Goal: Task Accomplishment & Management: Use online tool/utility

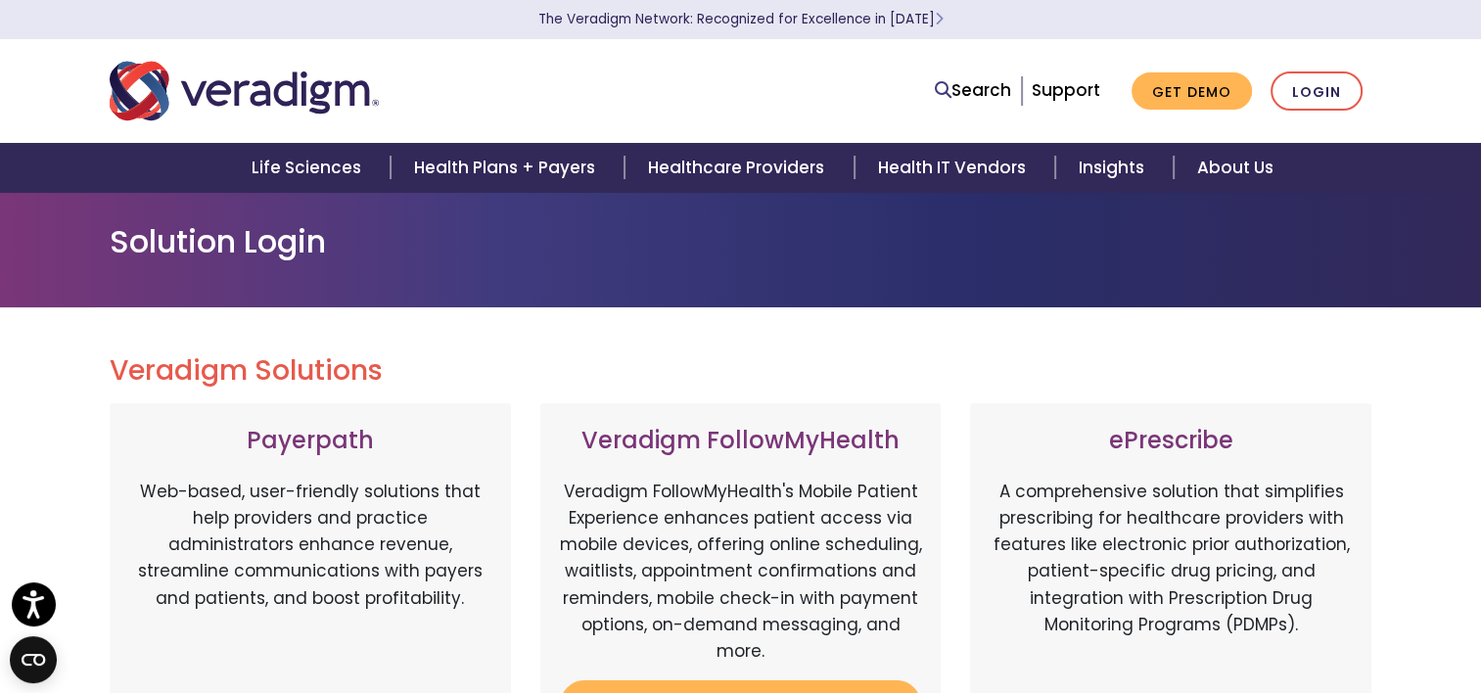
click at [1433, 59] on nav "Search Support Get Demo Login" at bounding box center [740, 91] width 1481 height 104
click at [1317, 96] on link "Login" at bounding box center [1317, 91] width 92 height 40
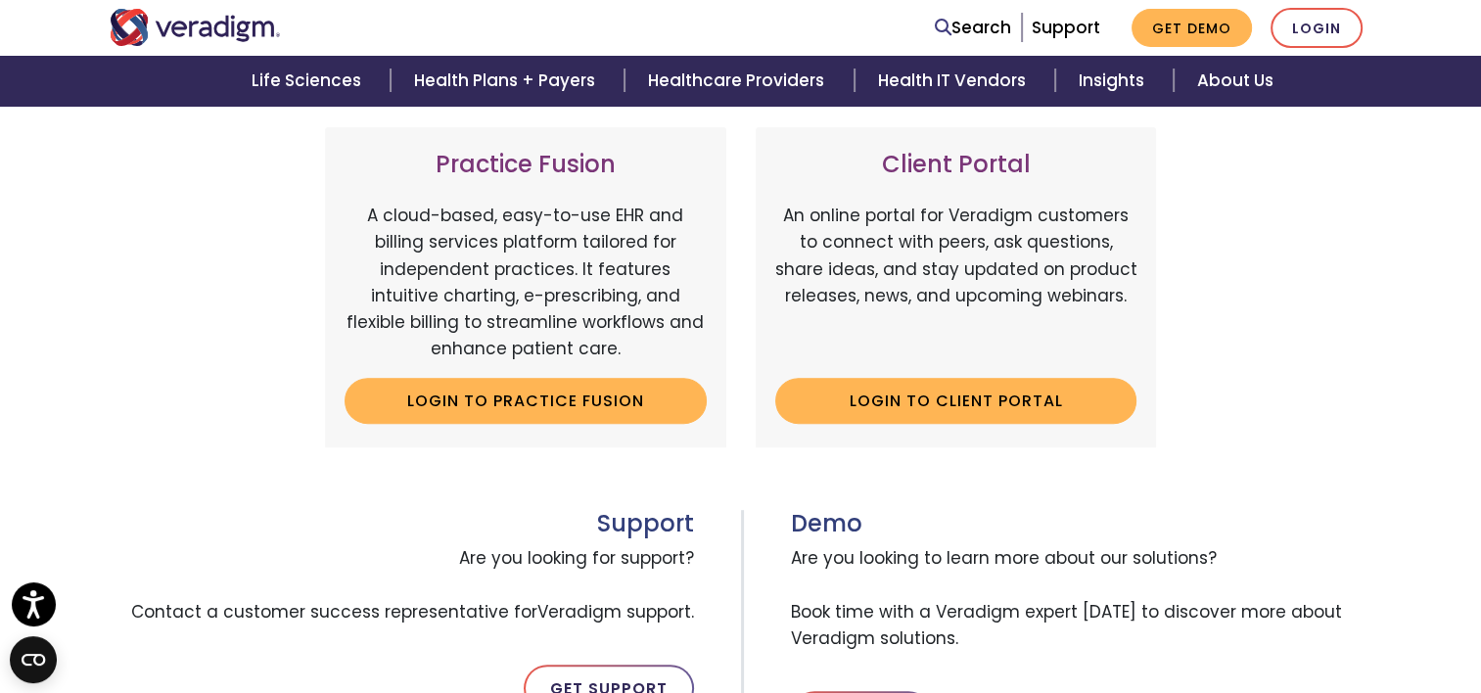
scroll to position [685, 0]
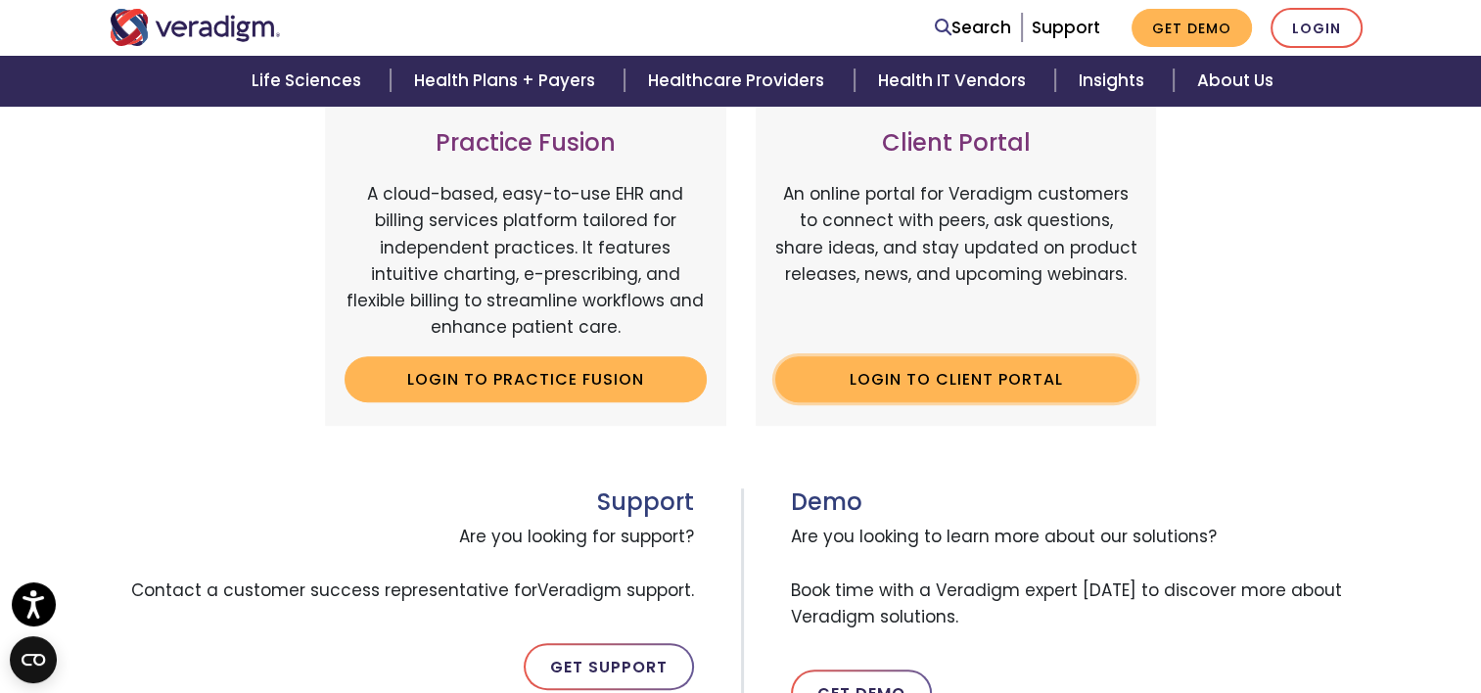
click at [924, 384] on link "Login to Client Portal" at bounding box center [956, 378] width 362 height 45
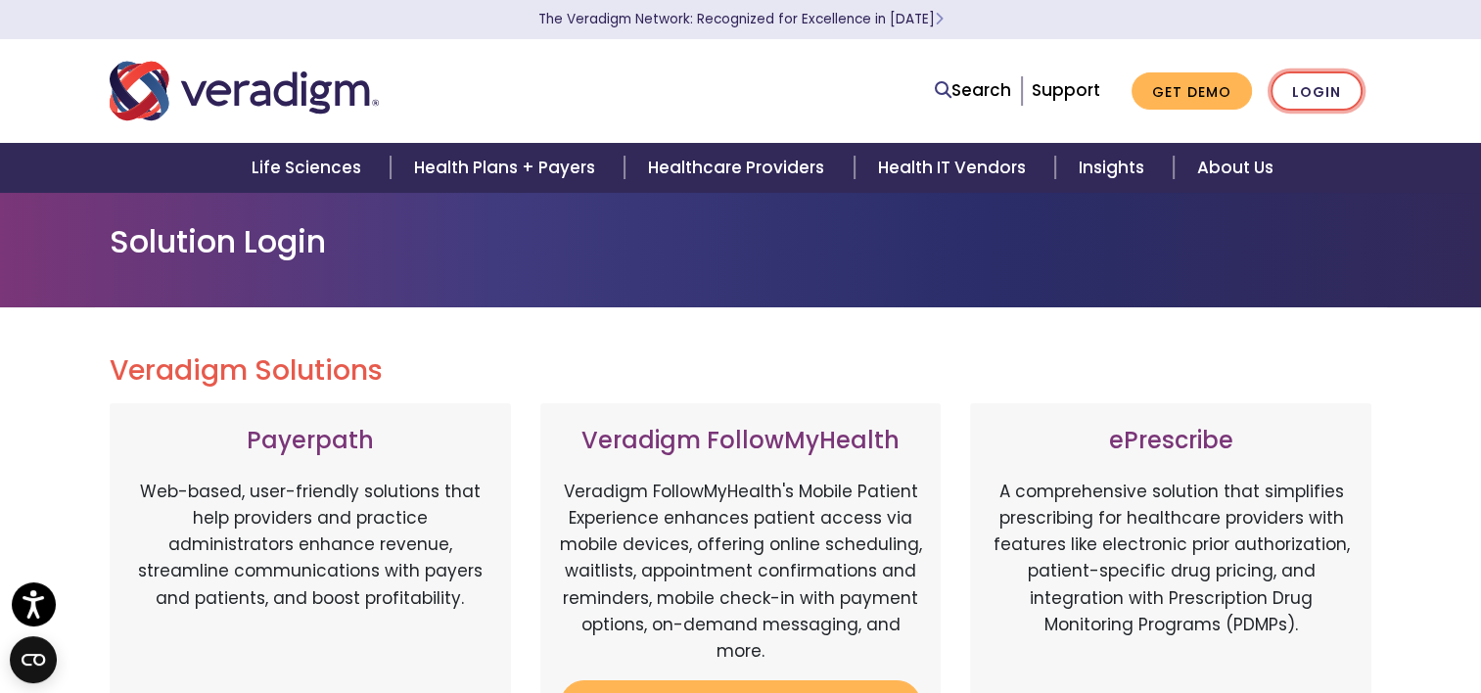
click at [1317, 90] on link "Login" at bounding box center [1317, 91] width 92 height 40
click at [1309, 96] on link "Login" at bounding box center [1317, 91] width 92 height 40
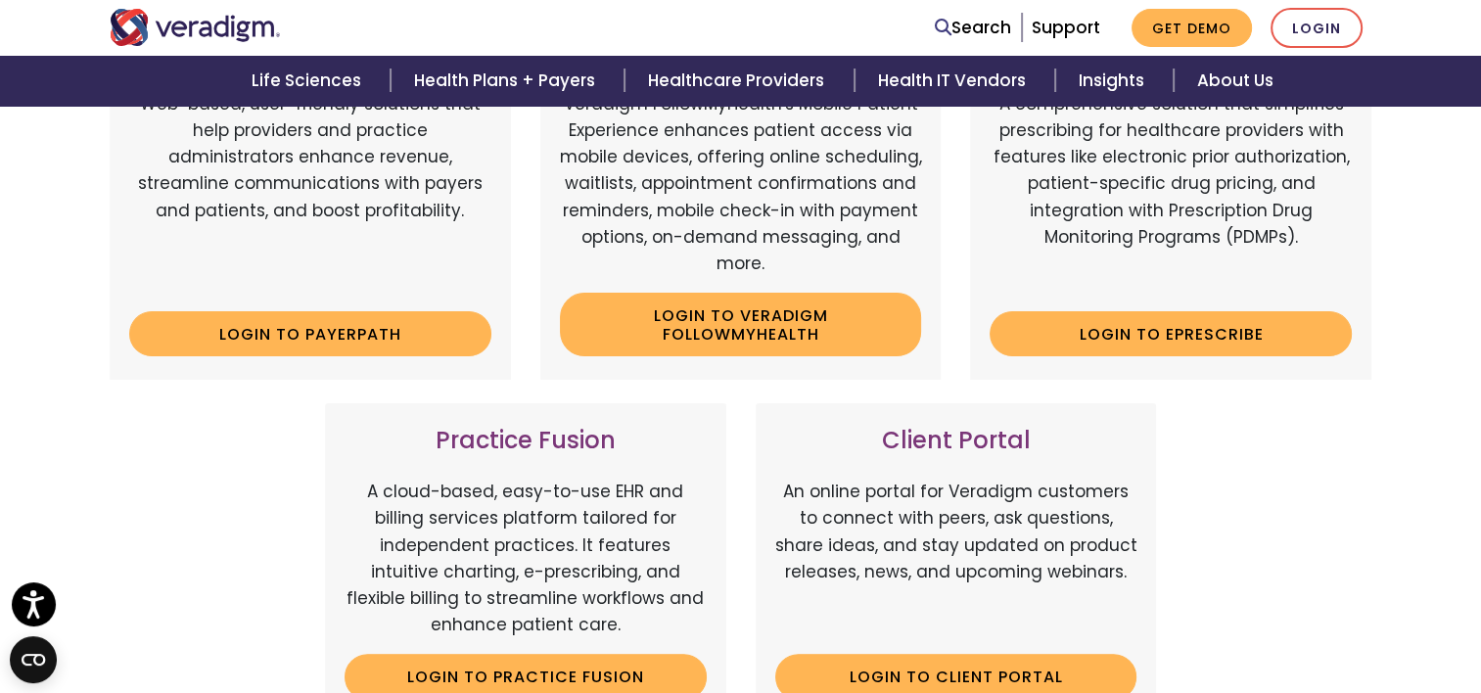
scroll to position [392, 0]
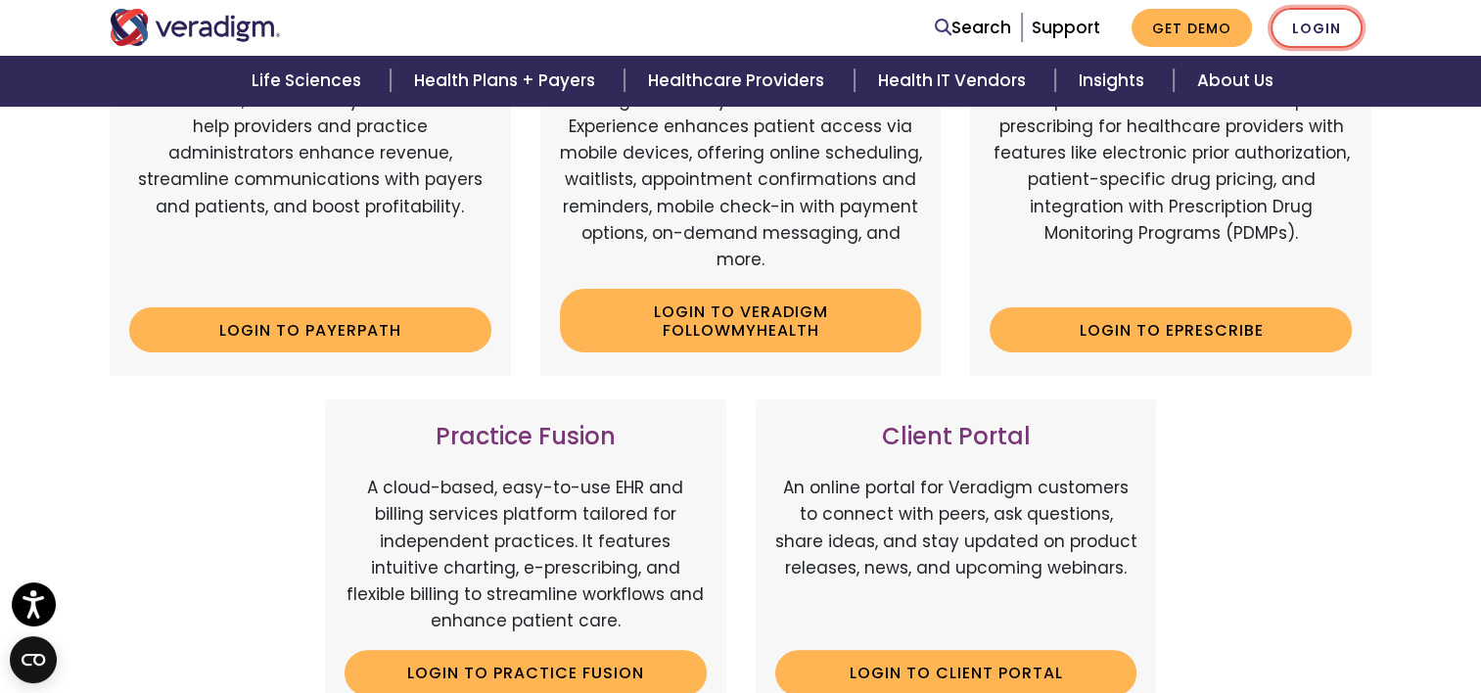
click at [1315, 29] on link "Login" at bounding box center [1317, 28] width 92 height 40
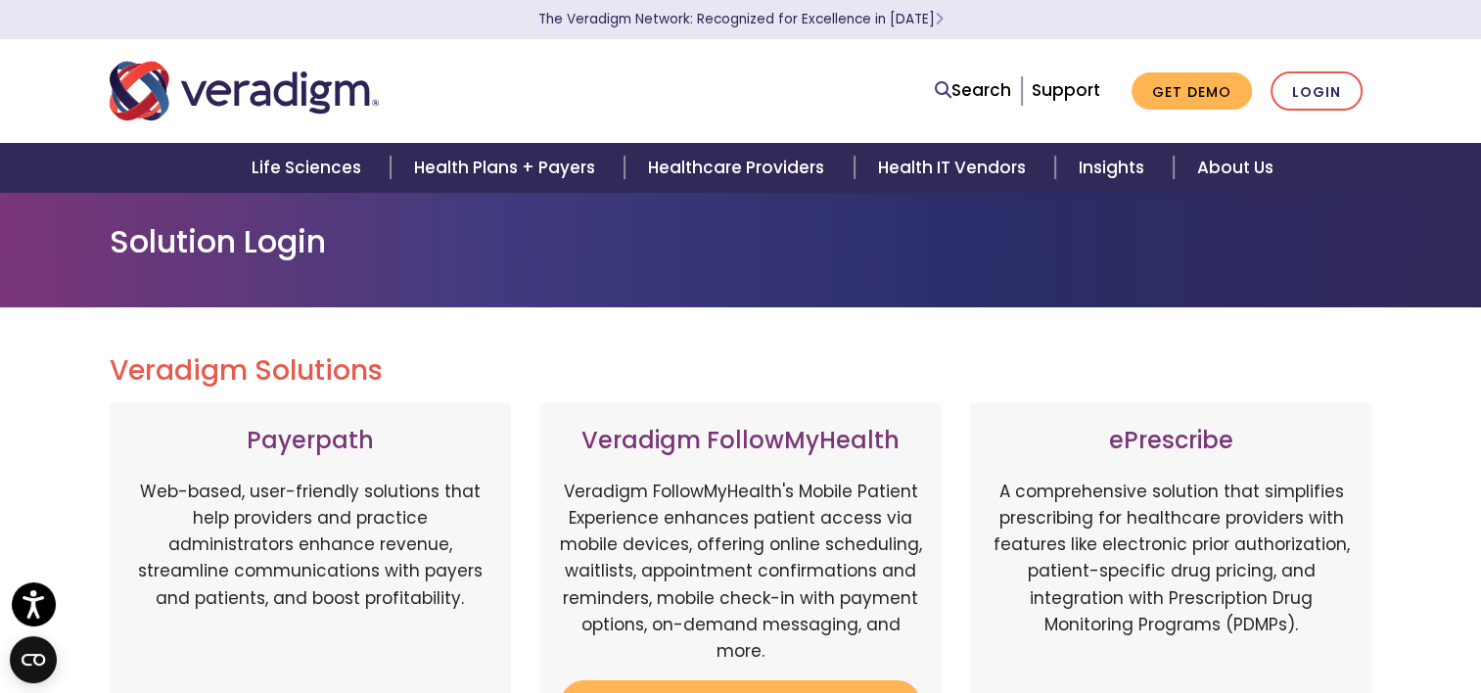
click at [1314, 30] on p "The Veradigm Network: Recognized for Excellence in [DATE]" at bounding box center [741, 19] width 1273 height 39
click at [1304, 90] on link "Login" at bounding box center [1317, 91] width 92 height 40
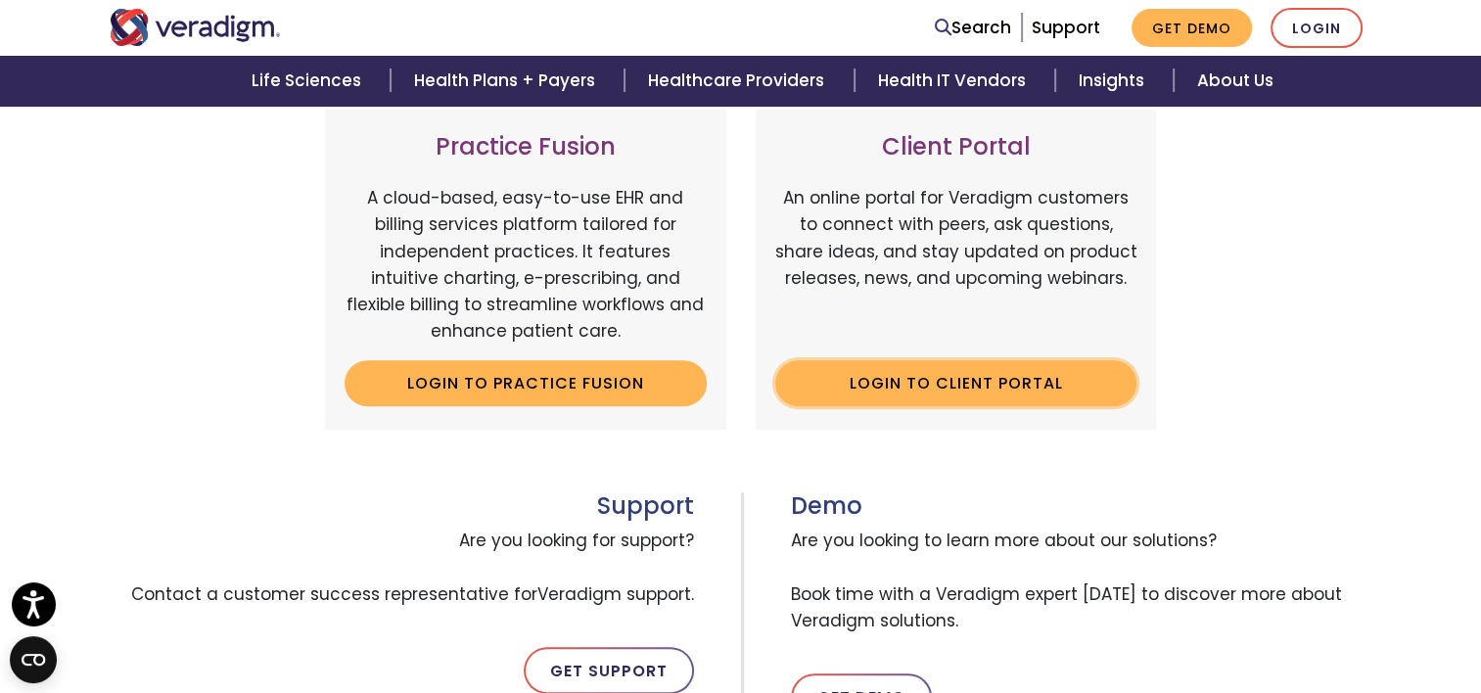
scroll to position [685, 0]
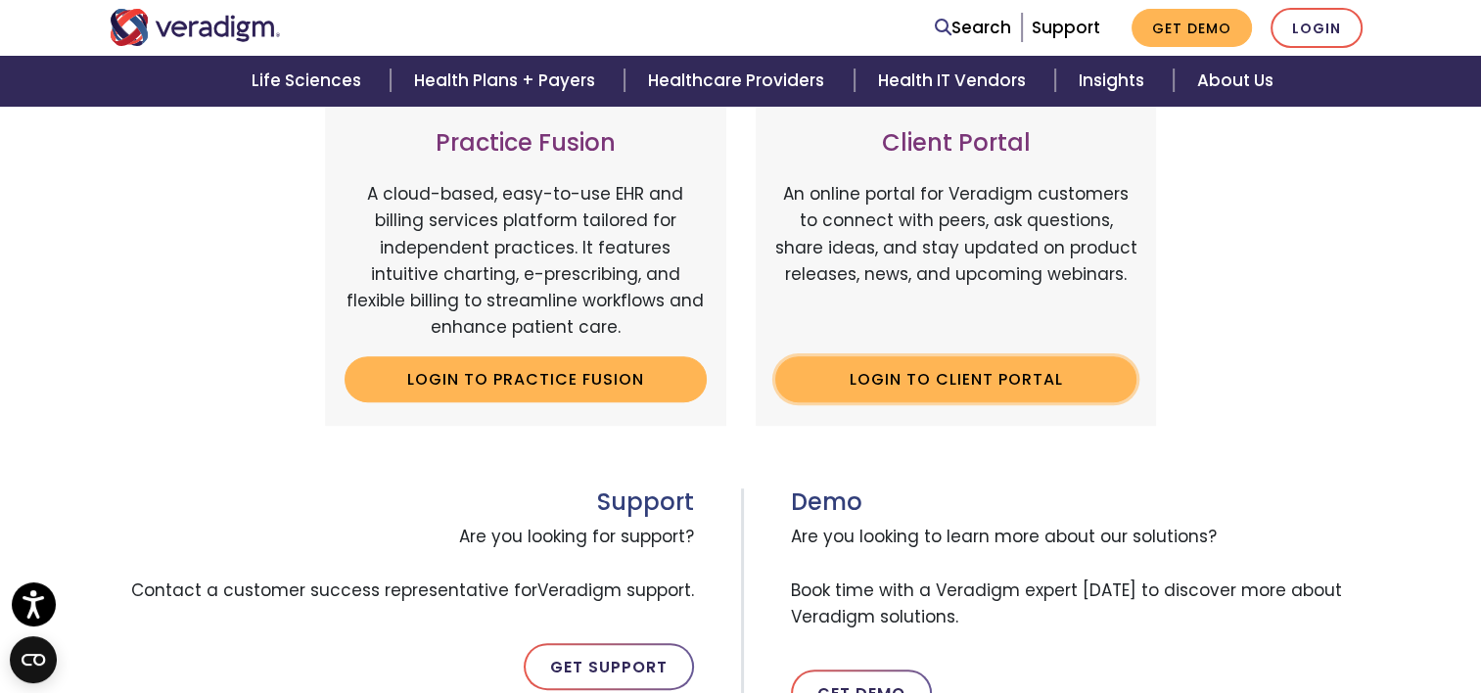
click at [923, 377] on link "Login to Client Portal" at bounding box center [956, 378] width 362 height 45
